Goal: Transaction & Acquisition: Purchase product/service

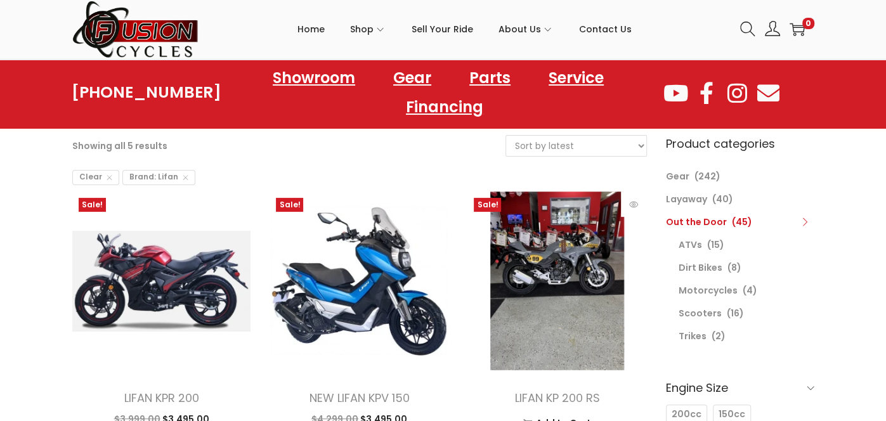
scroll to position [84, 0]
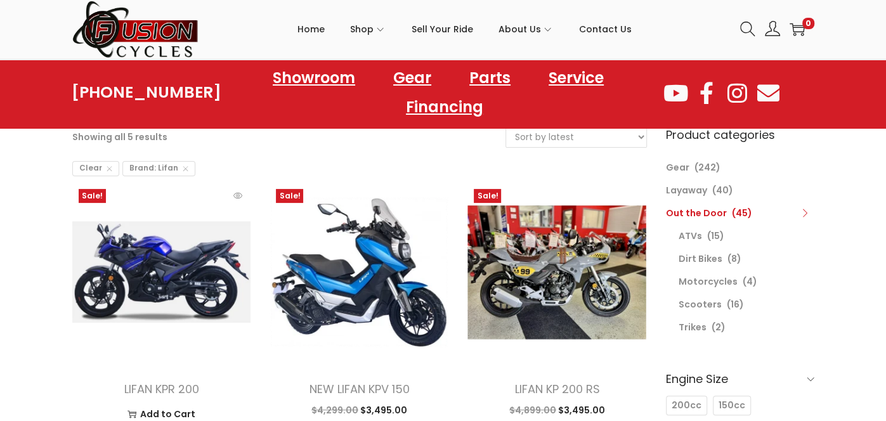
click at [176, 255] on img at bounding box center [161, 272] width 179 height 179
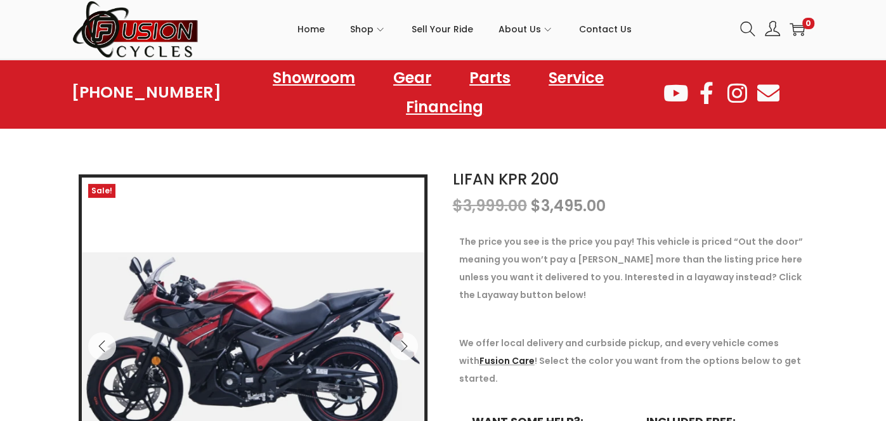
scroll to position [70, 0]
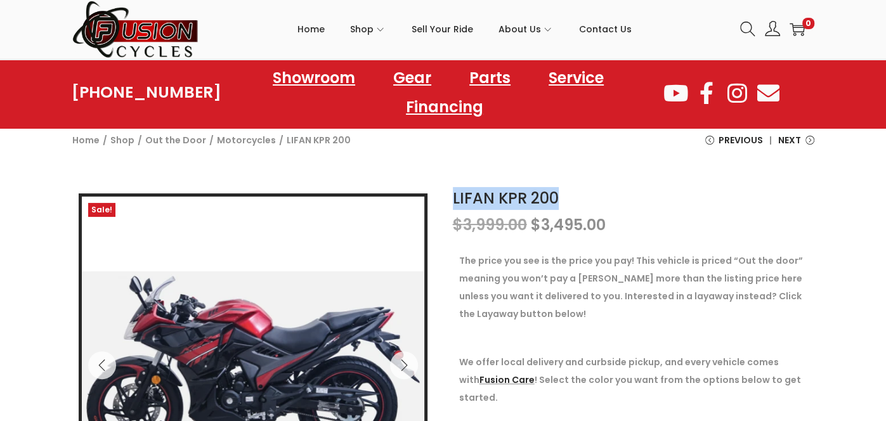
drag, startPoint x: 453, startPoint y: 197, endPoint x: 554, endPoint y: 200, distance: 100.9
click at [554, 200] on h1 "LIFAN KPR 200" at bounding box center [633, 198] width 361 height 23
copy link "LIFAN KPR 200"
